Goal: Task Accomplishment & Management: Manage account settings

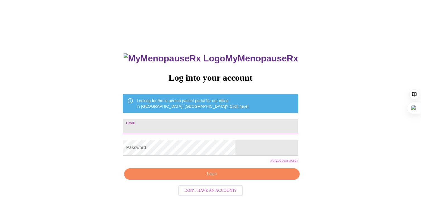
click at [214, 123] on input "Email" at bounding box center [210, 127] width 175 height 16
type input "[EMAIL_ADDRESS][DOMAIN_NAME]"
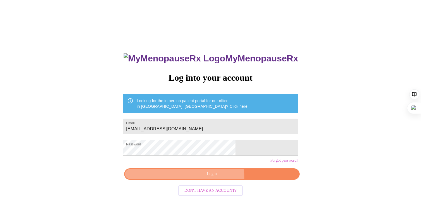
click at [215, 180] on button "Login" at bounding box center [211, 173] width 175 height 11
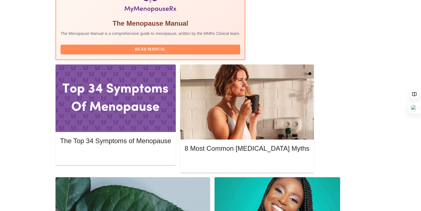
scroll to position [208, 0]
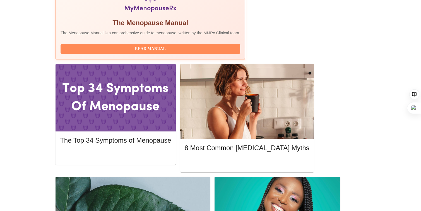
drag, startPoint x: 176, startPoint y: 21, endPoint x: 159, endPoint y: 20, distance: 17.0
copy h3 "FNP-[GEOGRAPHIC_DATA]"
